Goal: Transaction & Acquisition: Purchase product/service

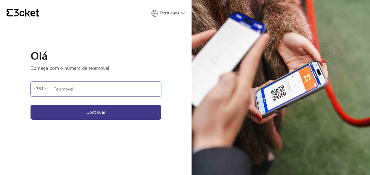
click at [114, 89] on input "Telemóvel" at bounding box center [107, 89] width 108 height 15
type input "910164527"
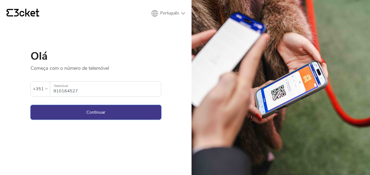
click at [104, 114] on button "Continuar" at bounding box center [96, 112] width 131 height 15
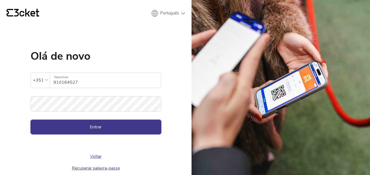
click at [106, 123] on button "Entrar" at bounding box center [96, 127] width 131 height 15
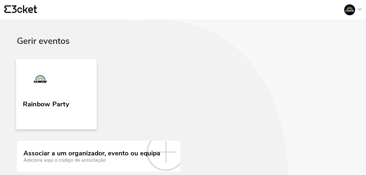
click at [82, 101] on link "Rainbow Party" at bounding box center [56, 94] width 81 height 71
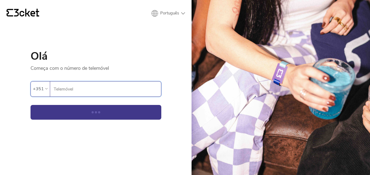
type input "910164527"
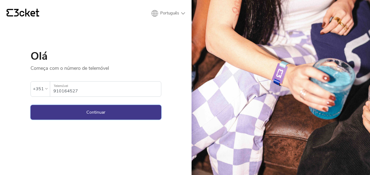
click at [87, 115] on button "Continuar" at bounding box center [96, 112] width 131 height 15
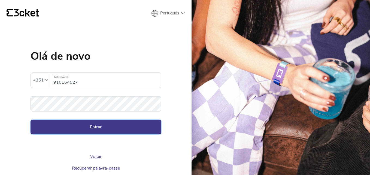
click at [98, 130] on button "Entrar" at bounding box center [96, 127] width 131 height 15
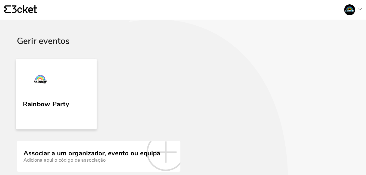
click at [74, 103] on link "Rainbow Party" at bounding box center [56, 94] width 81 height 71
